Goal: Use online tool/utility: Utilize a website feature to perform a specific function

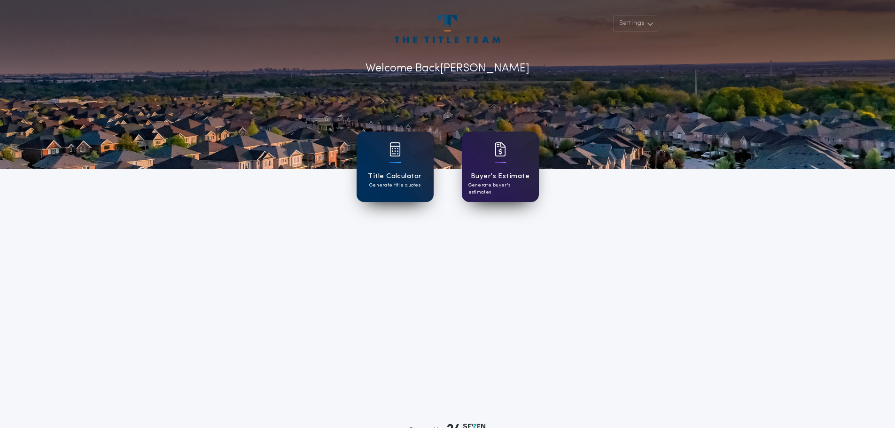
click at [58, 222] on div "Settings Welcome Back [PERSON_NAME] Title Calculator Generate title quotes [PER…" at bounding box center [447, 245] width 895 height 491
click at [398, 171] on h1 "Title Calculator" at bounding box center [395, 176] width 54 height 11
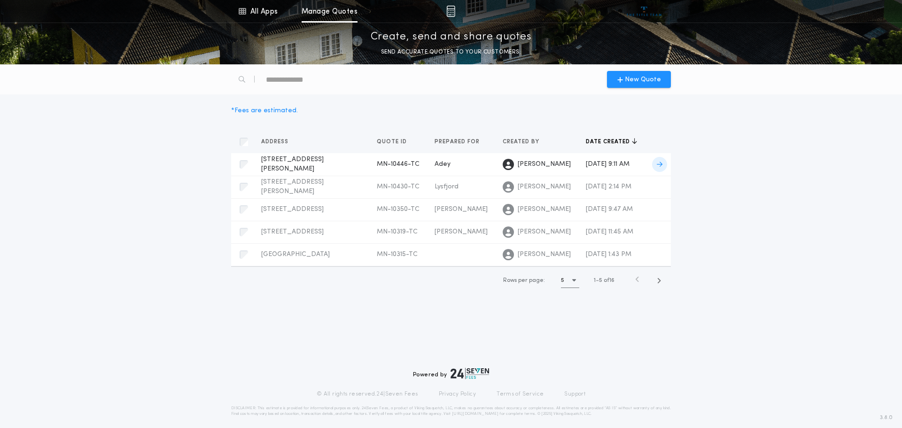
click at [385, 165] on span "MN-10446-TC" at bounding box center [398, 164] width 43 height 7
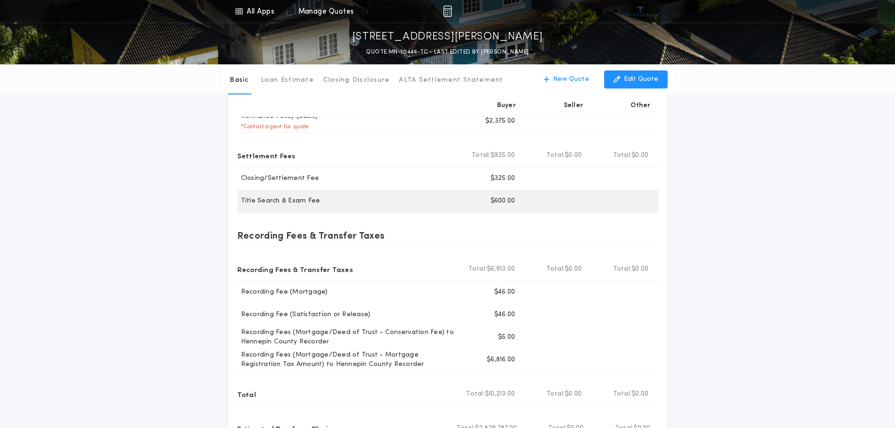
scroll to position [47, 0]
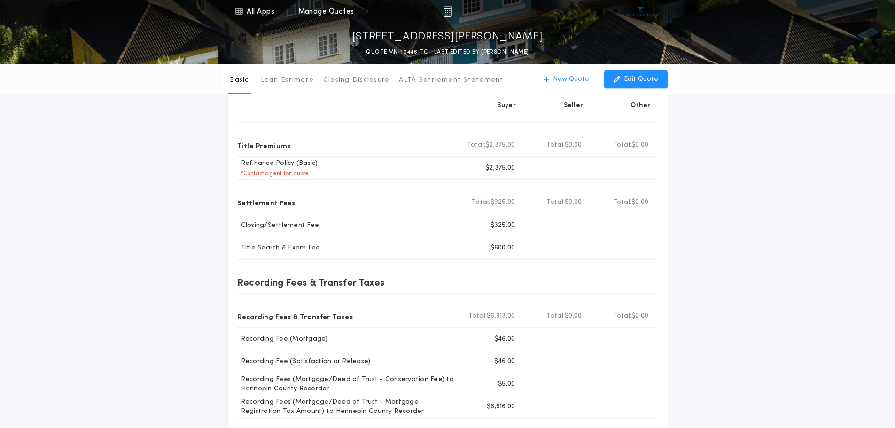
click at [180, 171] on div "Basic Loan Estimate Closing Disclosure ALTA Settlement Statement Basic New Quot…" at bounding box center [447, 252] width 895 height 471
click at [171, 333] on div "Basic Loan Estimate Closing Disclosure ALTA Settlement Statement Basic New Quot…" at bounding box center [447, 252] width 895 height 471
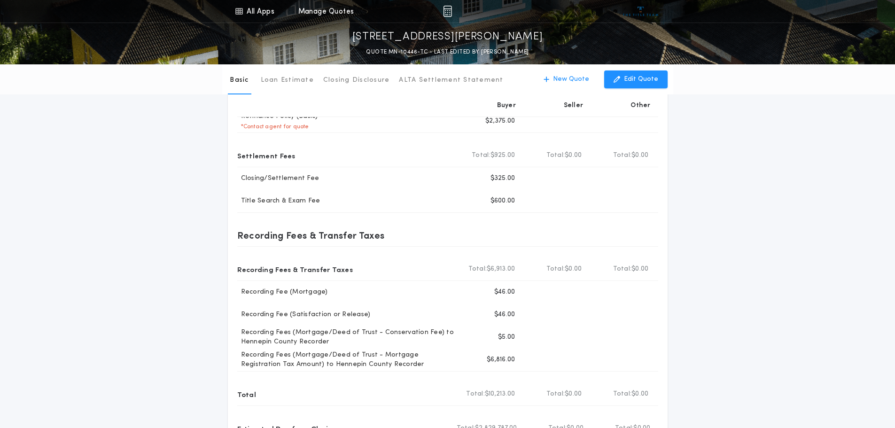
scroll to position [141, 0]
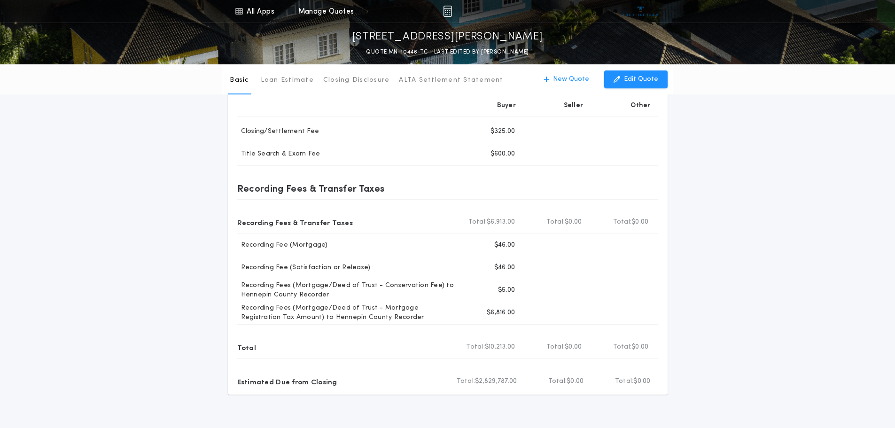
click at [173, 363] on div "Basic Loan Estimate Closing Disclosure ALTA Settlement Statement Basic New Quot…" at bounding box center [447, 158] width 895 height 471
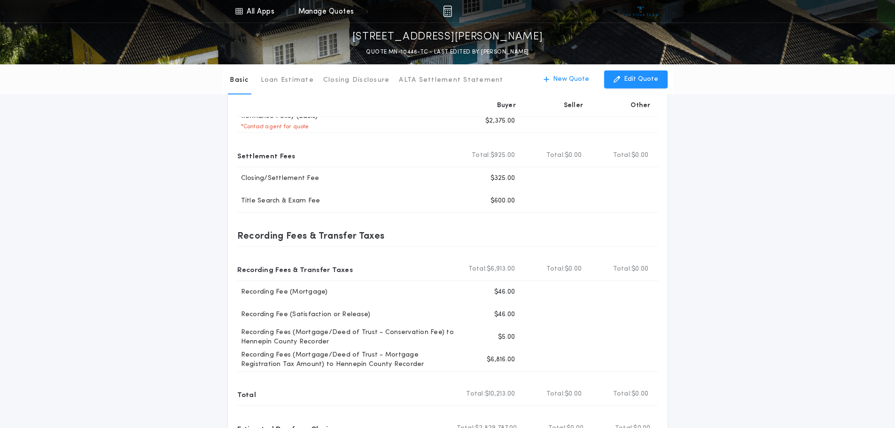
scroll to position [0, 0]
